Goal: Task Accomplishment & Management: Manage account settings

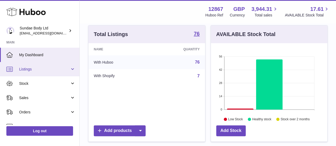
click at [50, 73] on link "Listings" at bounding box center [39, 69] width 79 height 14
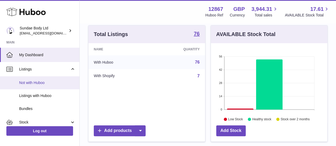
scroll to position [27, 0]
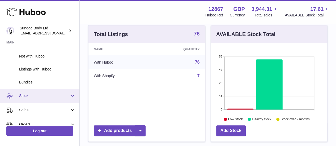
click at [48, 95] on span "Stock" at bounding box center [44, 96] width 51 height 5
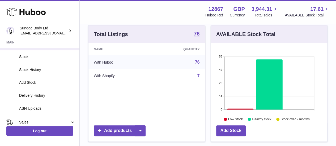
scroll to position [80, 0]
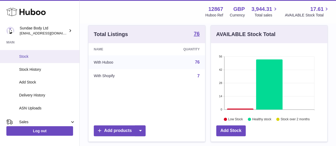
click at [55, 58] on span "Stock" at bounding box center [47, 56] width 56 height 5
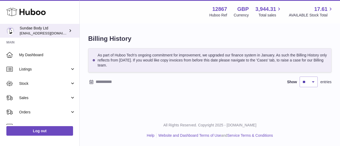
click at [65, 28] on div "Sundae Body Ltd internalAdmin-12867@internal.huboo.com" at bounding box center [44, 31] width 48 height 10
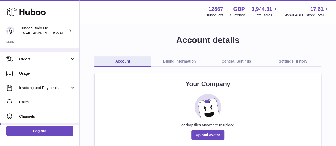
scroll to position [80, 0]
